Goal: Information Seeking & Learning: Learn about a topic

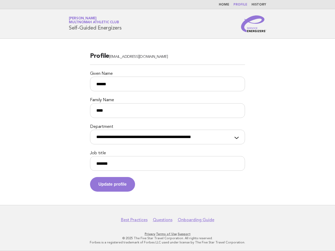
click at [168, 126] on label "Department" at bounding box center [167, 126] width 155 height 5
click at [168, 130] on select "**********" at bounding box center [167, 137] width 155 height 15
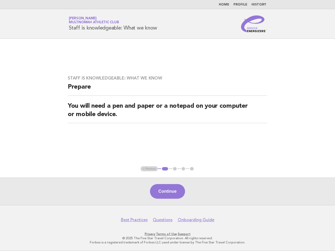
click at [168, 126] on div "Staff is knowledgeable: What we know Prepare You will need a pen and paper or a…" at bounding box center [168, 102] width 212 height 67
